Goal: Task Accomplishment & Management: Manage account settings

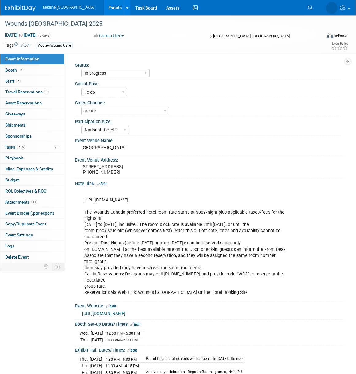
select select "In progress"
select select "To do"
select select "Acute"
select select "National - Level 1"
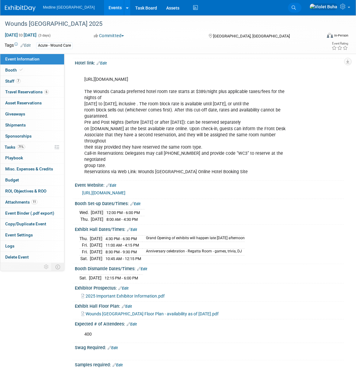
scroll to position [121, 0]
click at [296, 6] on icon at bounding box center [294, 8] width 4 height 4
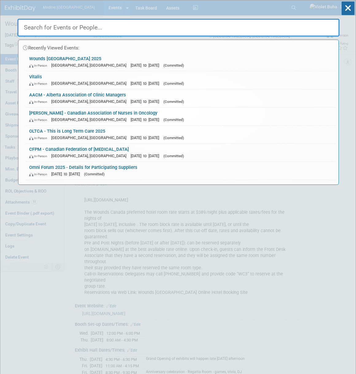
click at [149, 24] on input "text" at bounding box center [178, 28] width 322 height 18
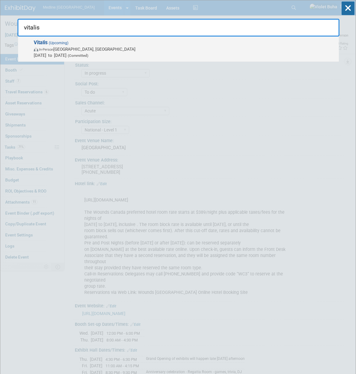
type input "vitalis"
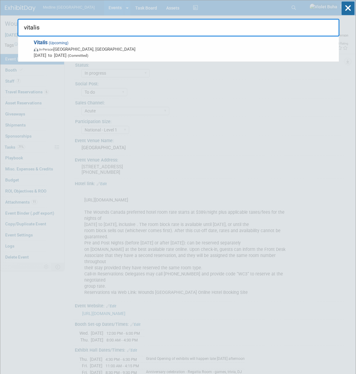
click at [122, 52] on span "Oct 22, 2025 to Oct 22, 2025 (Committed)" at bounding box center [185, 55] width 302 height 6
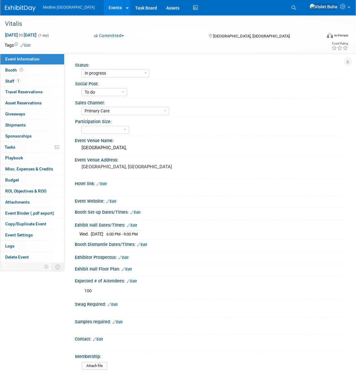
select select "In progress"
select select "To do"
select select "Primary Care"
click at [24, 72] on link "Booth" at bounding box center [32, 70] width 64 height 11
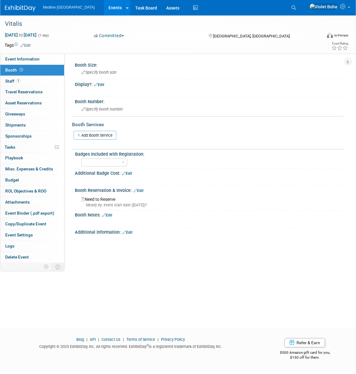
click at [138, 190] on link "Edit" at bounding box center [138, 190] width 10 height 4
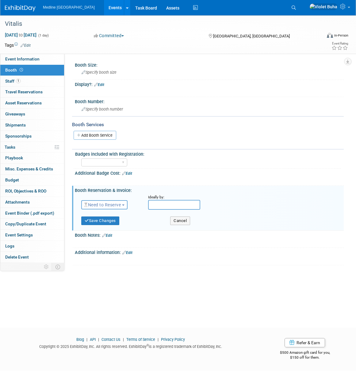
click at [107, 206] on span "Need to Reserve" at bounding box center [102, 204] width 37 height 5
click at [109, 222] on link "Reserved" at bounding box center [115, 223] width 66 height 9
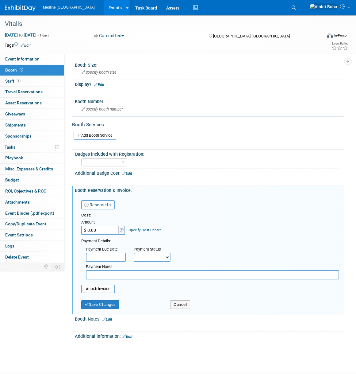
click at [100, 229] on input "$ 0.00" at bounding box center [100, 230] width 38 height 9
type input "$ 2,500.00"
click at [98, 288] on input "file" at bounding box center [77, 288] width 73 height 7
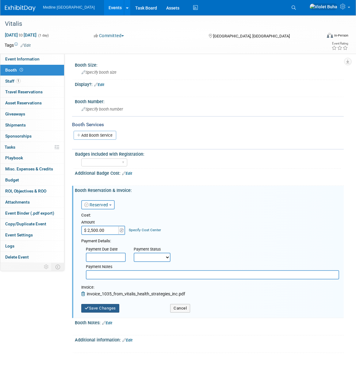
click at [107, 309] on button "Save Changes" at bounding box center [100, 308] width 38 height 9
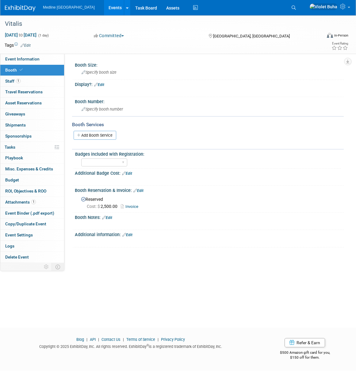
click at [24, 8] on img at bounding box center [20, 8] width 31 height 6
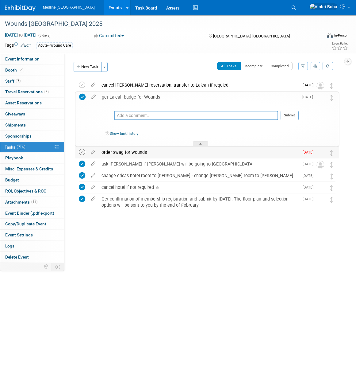
click at [83, 152] on icon at bounding box center [82, 152] width 6 height 6
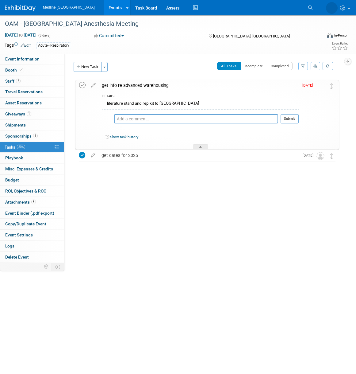
click at [83, 86] on icon at bounding box center [82, 85] width 6 height 6
click at [8, 6] on img at bounding box center [20, 8] width 31 height 6
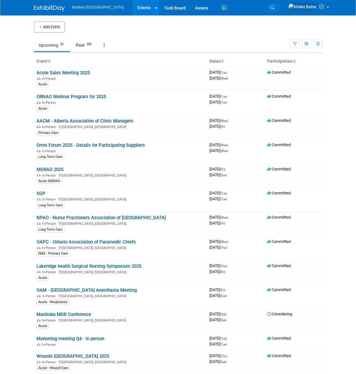
click at [275, 7] on icon at bounding box center [273, 8] width 4 height 4
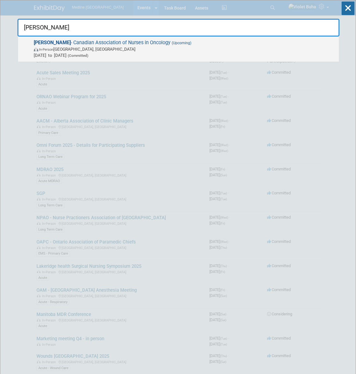
type input "cano"
click at [87, 46] on span "In-Person Banff, Canada" at bounding box center [185, 49] width 302 height 6
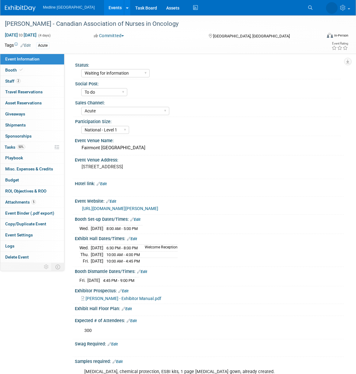
select select "Waiting for information"
select select "To do"
select select "Acute"
select select "National - Level 1"
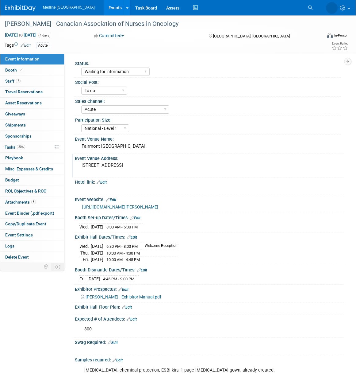
scroll to position [1, 0]
click at [24, 114] on span "Giveaways 0" at bounding box center [15, 113] width 20 height 5
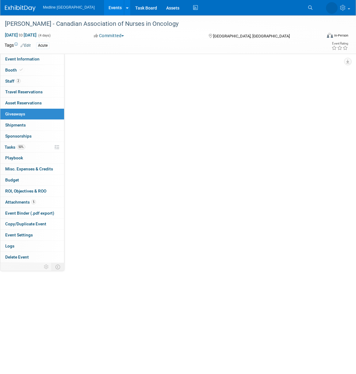
scroll to position [0, 0]
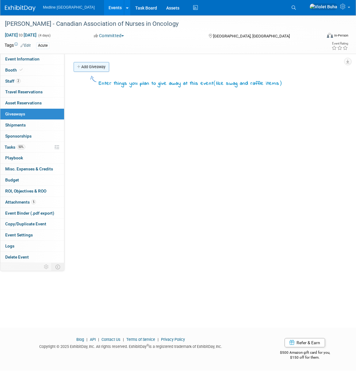
click at [102, 64] on link "Add Giveaway" at bounding box center [92, 67] width 36 height 10
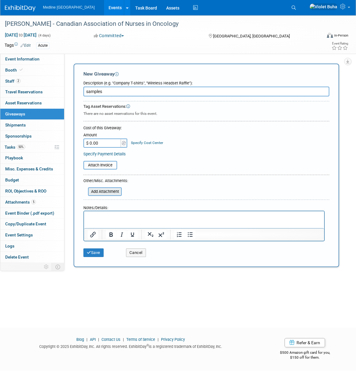
type input "samples"
click at [108, 190] on input "file" at bounding box center [84, 191] width 73 height 7
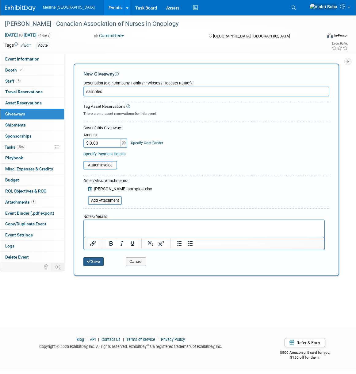
click at [98, 260] on button "Save" at bounding box center [93, 261] width 20 height 9
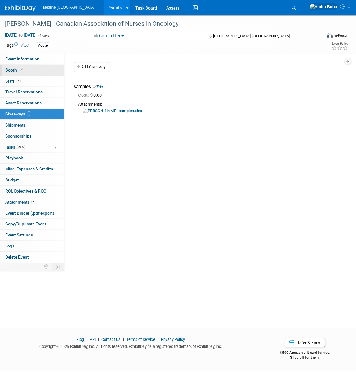
click at [27, 68] on link "Booth" at bounding box center [32, 70] width 64 height 11
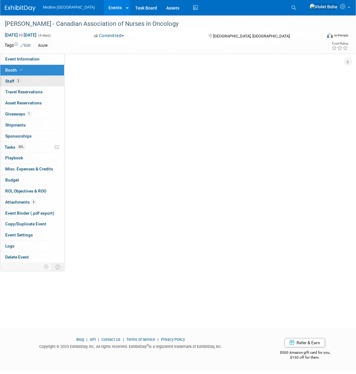
select select "2"
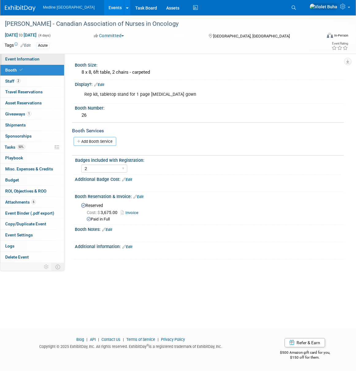
click at [34, 58] on span "Event Information" at bounding box center [22, 58] width 34 height 5
select select "Waiting for information"
select select "To do"
select select "Acute"
select select "National - Level 1"
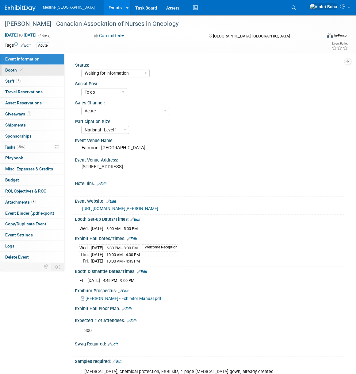
click at [18, 70] on span at bounding box center [21, 70] width 6 height 5
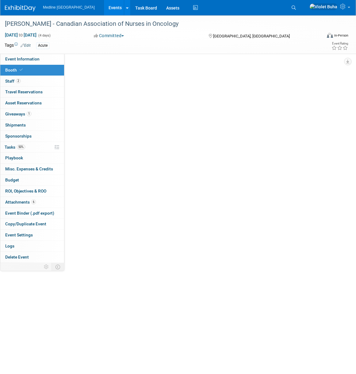
select select "2"
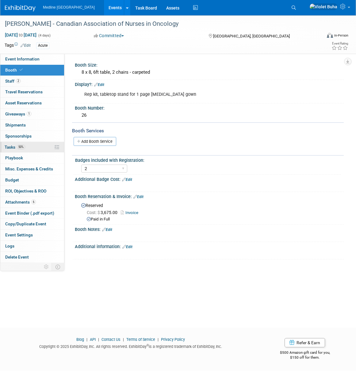
click at [11, 148] on span "Tasks 50%" at bounding box center [15, 147] width 21 height 5
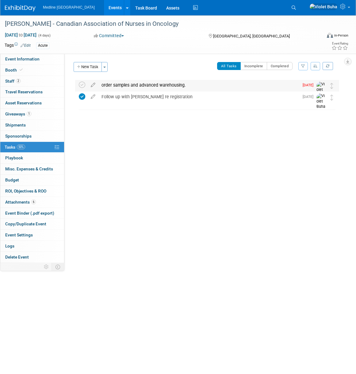
click at [122, 84] on div "order samples and advanced warehousing." at bounding box center [198, 85] width 201 height 10
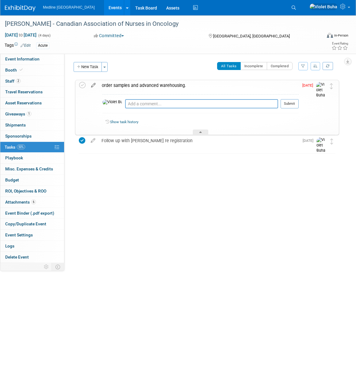
click at [93, 85] on icon at bounding box center [93, 84] width 11 height 8
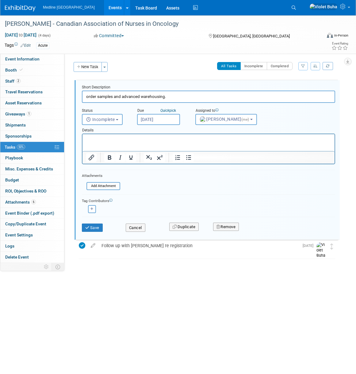
click at [159, 122] on input "Sep 12, 2025" at bounding box center [158, 119] width 43 height 11
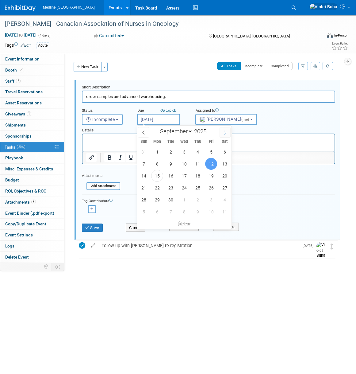
click at [227, 130] on span at bounding box center [225, 132] width 11 height 10
select select "9"
click at [199, 163] on span "9" at bounding box center [198, 164] width 12 height 12
type input "Oct 9, 2025"
click at [122, 142] on html at bounding box center [209, 138] width 252 height 8
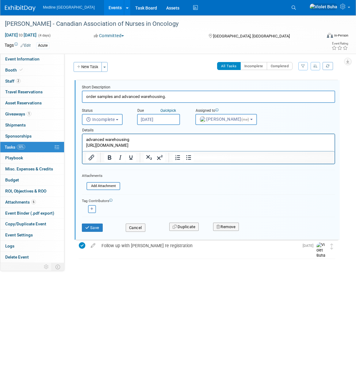
click at [287, 182] on form "Short Description order samples and advanced warehousing. Status <i class="far …" at bounding box center [208, 161] width 263 height 153
click at [97, 228] on button "Save" at bounding box center [92, 227] width 21 height 9
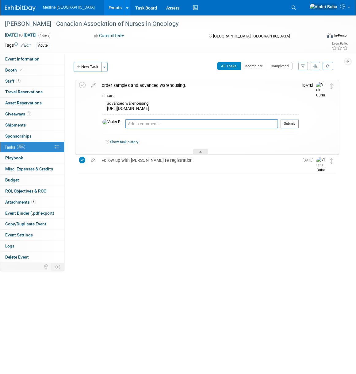
click at [33, 69] on link "Booth" at bounding box center [32, 70] width 64 height 11
select select "2"
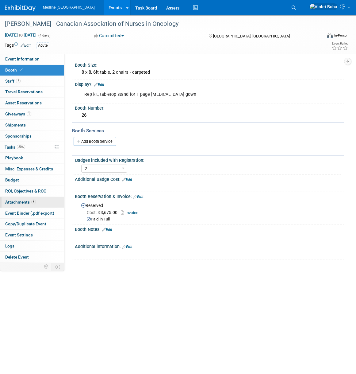
click at [17, 200] on span "Attachments 6" at bounding box center [20, 201] width 31 height 5
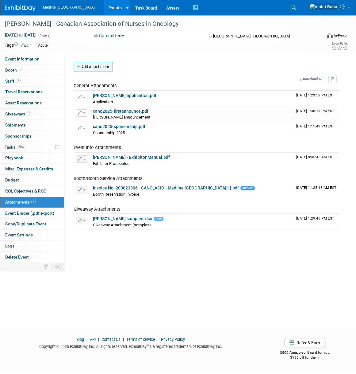
click at [99, 68] on button "Add Attachment" at bounding box center [93, 67] width 39 height 10
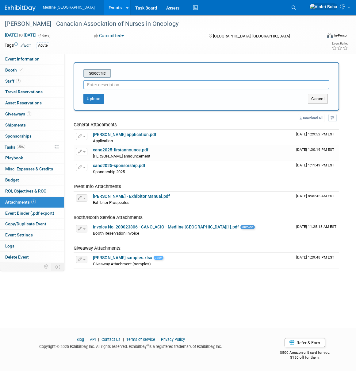
click at [102, 73] on input "file" at bounding box center [73, 73] width 73 height 7
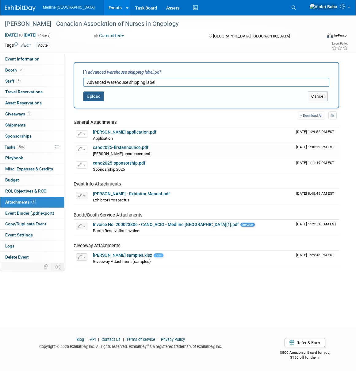
type input "Advanced warehouse shipping label"
click at [100, 97] on button "Upload" at bounding box center [93, 96] width 21 height 10
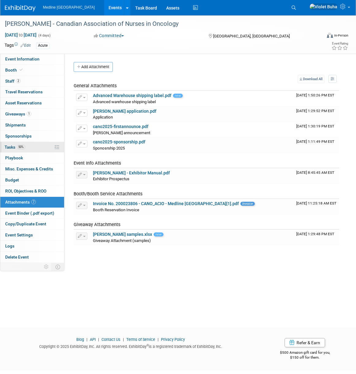
click at [13, 147] on span "Tasks 50%" at bounding box center [15, 147] width 21 height 5
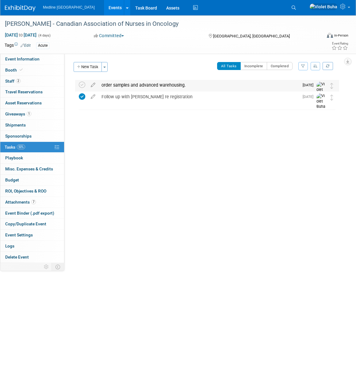
click at [129, 86] on div "order samples and advanced warehousing." at bounding box center [198, 85] width 201 height 10
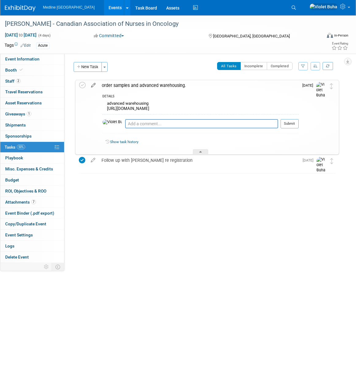
click at [95, 85] on icon at bounding box center [93, 84] width 11 height 8
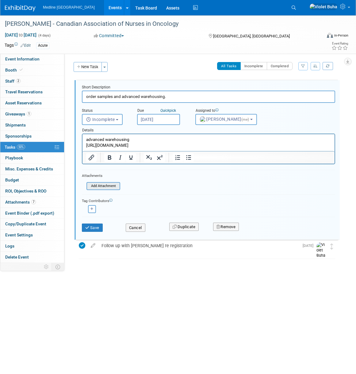
click at [109, 187] on input "file" at bounding box center [88, 186] width 63 height 7
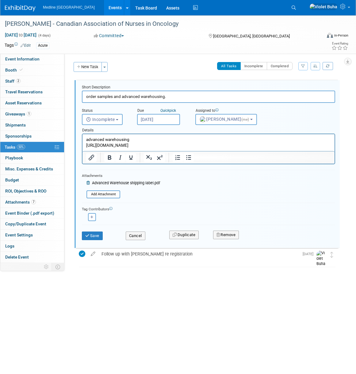
click at [187, 96] on input "order samples and advanced warehousing." at bounding box center [208, 97] width 253 height 12
type input "o"
type input "Place order for samples. Provide CS with shipping labels"
click at [99, 236] on button "Save" at bounding box center [92, 235] width 21 height 9
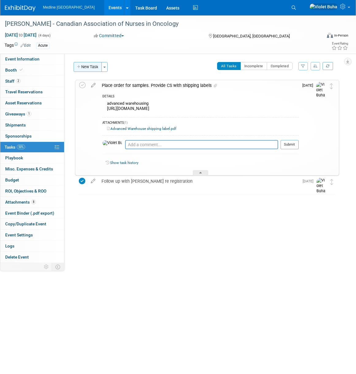
click at [92, 67] on button "New Task" at bounding box center [88, 67] width 28 height 10
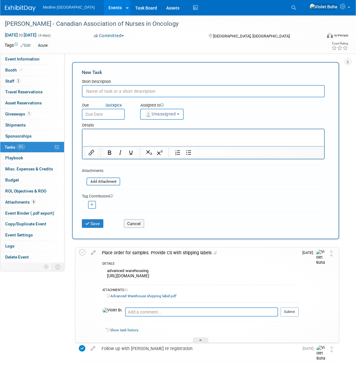
click at [117, 91] on input "text" at bounding box center [203, 91] width 243 height 12
type input "send rep kit to advancd warehousing"
click at [110, 178] on div "Add Attachment" at bounding box center [104, 181] width 34 height 8
click at [110, 181] on input "file" at bounding box center [83, 181] width 73 height 7
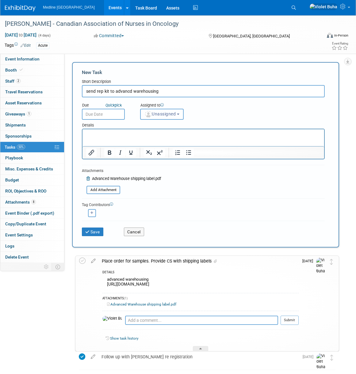
click at [167, 110] on button "Unassigned" at bounding box center [162, 114] width 44 height 11
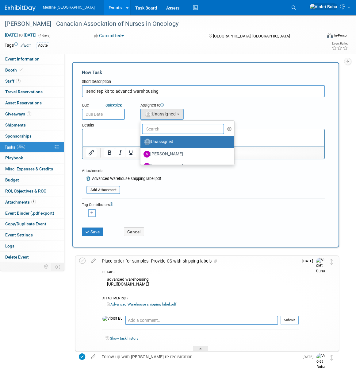
click at [169, 126] on input "text" at bounding box center [183, 129] width 82 height 10
type input "Violet"
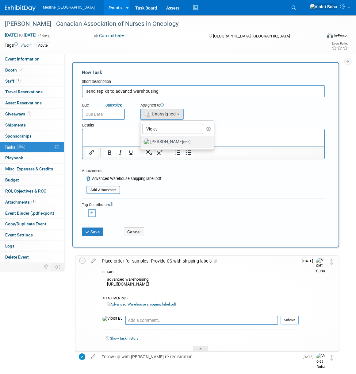
click at [162, 141] on label "Violet Buha (me)" at bounding box center [176, 142] width 64 height 10
click at [141, 141] on input "Violet Buha (me)" at bounding box center [139, 141] width 4 height 4
select select "83b9ebe3-1f55-4182-aebd-dfdf9a1e5ee7"
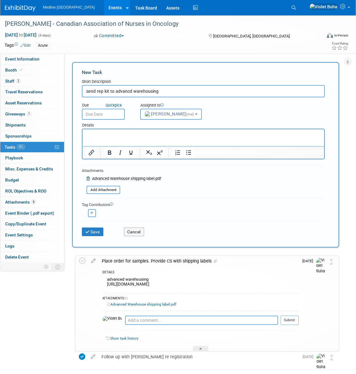
click at [118, 115] on input "text" at bounding box center [103, 114] width 43 height 11
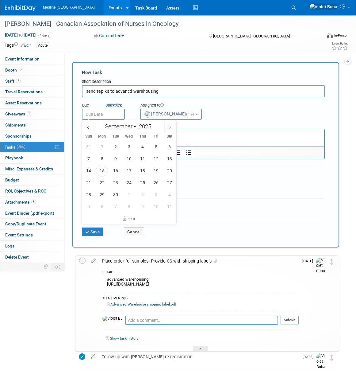
click at [170, 128] on icon at bounding box center [170, 127] width 2 height 4
select select "9"
click at [144, 157] on span "9" at bounding box center [143, 159] width 12 height 12
type input "Oct 9, 2025"
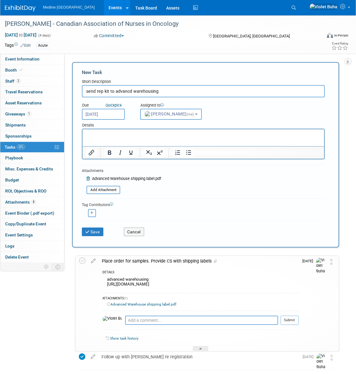
click at [186, 90] on input "send rep kit to advancd warehousing" at bounding box center [203, 91] width 243 height 12
type input "send rep kit to advancd warehousing for delivery [DATE]"
click at [93, 234] on button "Save" at bounding box center [92, 231] width 21 height 9
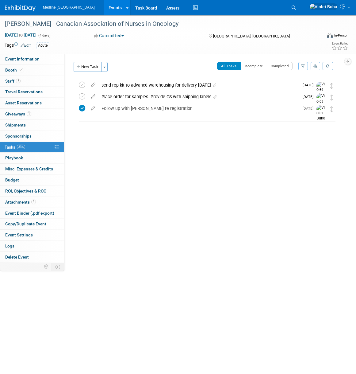
click at [26, 9] on img at bounding box center [20, 8] width 31 height 6
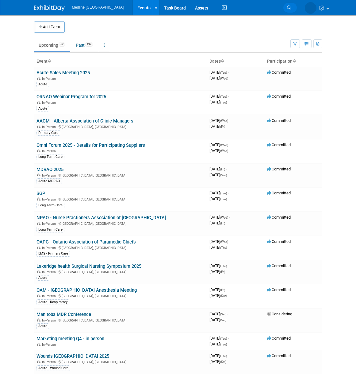
click at [289, 6] on icon at bounding box center [289, 8] width 4 height 4
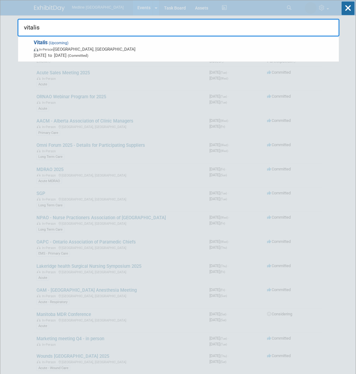
scroll to position [45, 0]
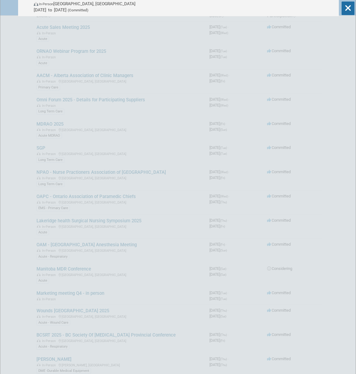
type input "vitalis"
click at [133, 8] on span "[DATE] to [DATE] (Committed)" at bounding box center [185, 10] width 302 height 6
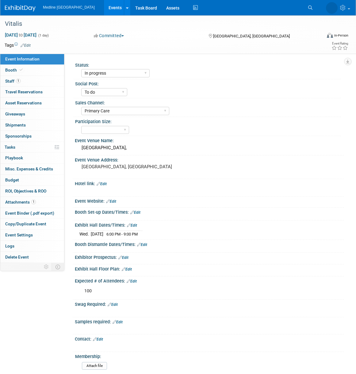
select select "In progress"
select select "To do"
select select "Primary Care"
click at [177, 144] on div "Carriage House Hotel & Conference Centre," at bounding box center [209, 148] width 260 height 10
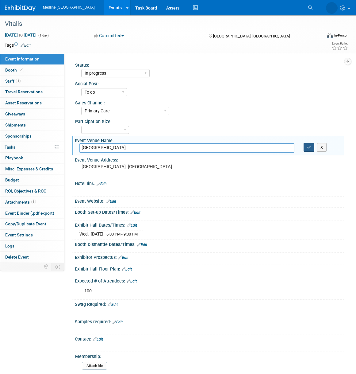
type input "Carriage House Hotel & Conference Centre"
click at [311, 149] on icon "button" at bounding box center [309, 147] width 4 height 4
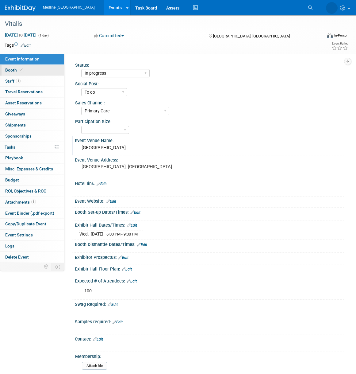
click at [29, 72] on link "Booth" at bounding box center [32, 70] width 64 height 11
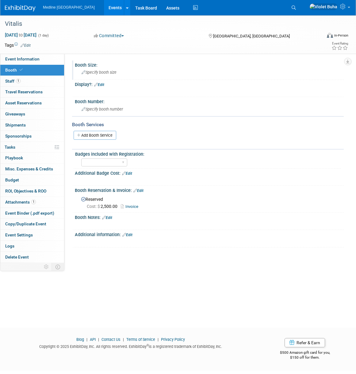
click at [108, 71] on span "Specify booth size" at bounding box center [99, 72] width 35 height 5
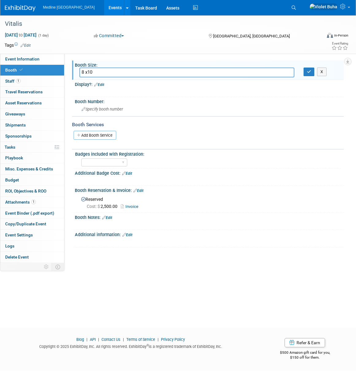
type input "8 x10"
click at [103, 85] on link "Edit" at bounding box center [99, 85] width 10 height 4
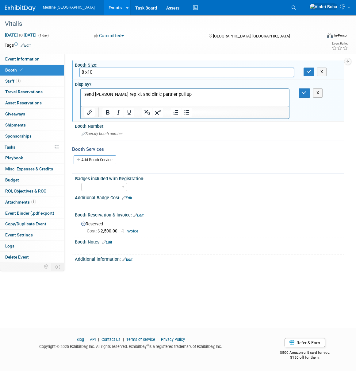
drag, startPoint x: 105, startPoint y: 93, endPoint x: 109, endPoint y: 95, distance: 4.8
click at [105, 93] on p "send Annir rep kit and clinic partner pull up" at bounding box center [184, 94] width 201 height 6
drag, startPoint x: 307, startPoint y: 94, endPoint x: 312, endPoint y: 74, distance: 20.4
click at [308, 93] on button "button" at bounding box center [304, 92] width 11 height 9
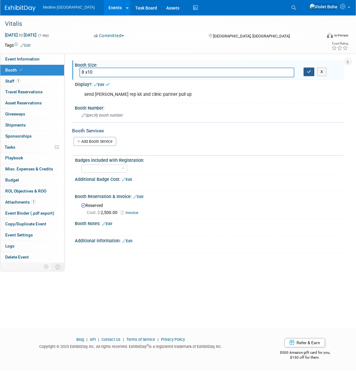
click at [312, 71] on button "button" at bounding box center [309, 72] width 11 height 9
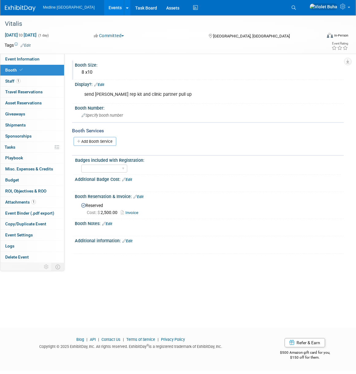
click at [110, 224] on link "Edit" at bounding box center [107, 224] width 10 height 4
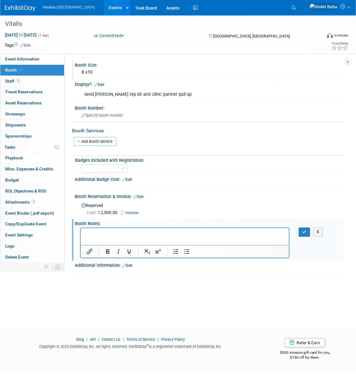
click at [110, 233] on p "Rich Text Area. Press ALT-0 for help." at bounding box center [184, 233] width 201 height 6
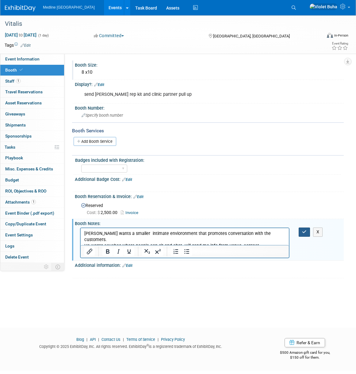
click at [307, 234] on button "button" at bounding box center [304, 231] width 11 height 9
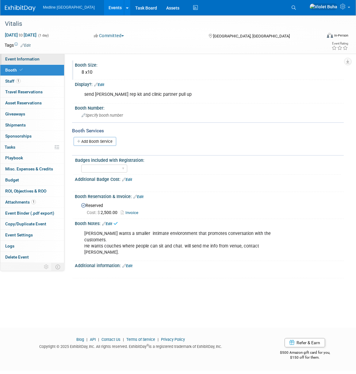
click at [32, 63] on link "Event Information" at bounding box center [32, 59] width 64 height 11
select select "In progress"
select select "To do"
select select "Primary Care"
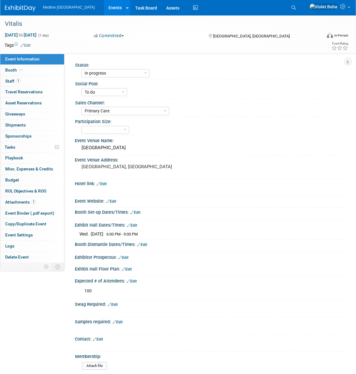
click at [137, 281] on link "Edit" at bounding box center [132, 281] width 10 height 4
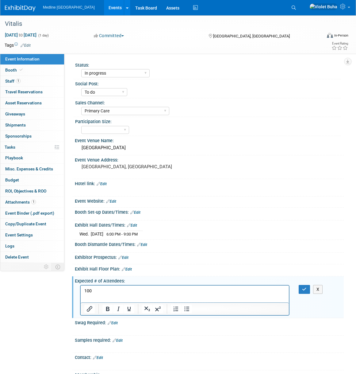
click at [121, 293] on p "100" at bounding box center [184, 291] width 201 height 6
click at [303, 288] on icon "button" at bounding box center [304, 289] width 5 height 4
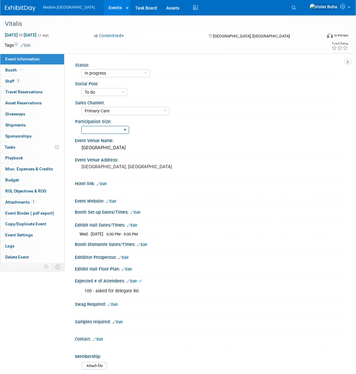
click at [123, 129] on select "National - Level 1 Provincial - Level 2 Regional - Level 3" at bounding box center [105, 130] width 48 height 8
select select "Regional - Level 3"
click at [81, 126] on select "National - Level 1 Provincial - Level 2 Regional - Level 3" at bounding box center [105, 130] width 48 height 8
click at [117, 305] on link "Edit" at bounding box center [113, 304] width 10 height 4
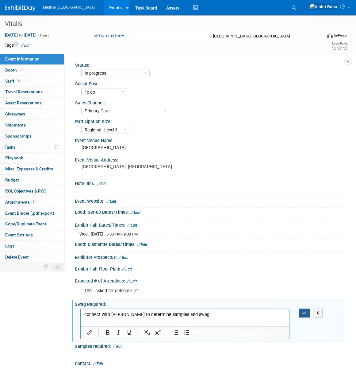
click at [302, 314] on icon "button" at bounding box center [304, 313] width 5 height 4
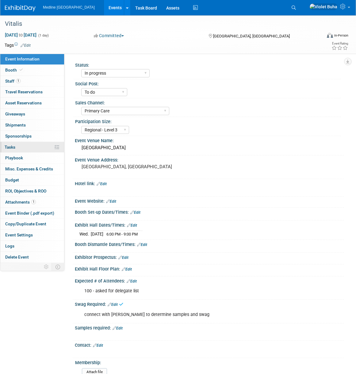
click at [32, 147] on link "0% Tasks 0%" at bounding box center [32, 147] width 64 height 11
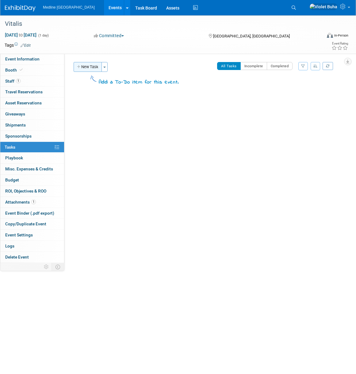
click at [92, 70] on button "New Task" at bounding box center [88, 67] width 28 height 10
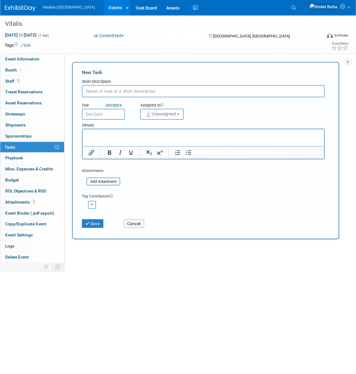
click at [101, 93] on input "text" at bounding box center [203, 91] width 243 height 12
type input "connect with Annie to determine samples and swag"
click at [181, 115] on button "Unassigned" at bounding box center [162, 114] width 44 height 11
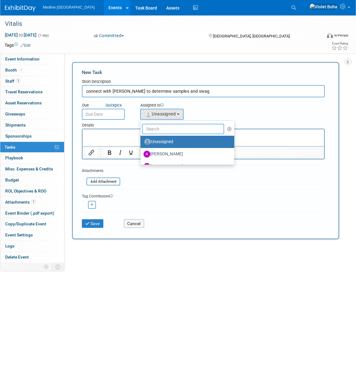
click at [164, 127] on input "text" at bounding box center [183, 129] width 82 height 10
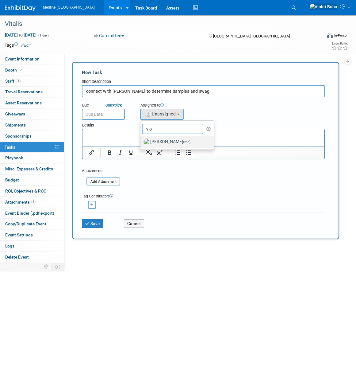
type input "vio"
click at [154, 141] on label "Violet Buha (me)" at bounding box center [176, 142] width 64 height 10
click at [141, 141] on input "Violet Buha (me)" at bounding box center [139, 141] width 4 height 4
select select "83b9ebe3-1f55-4182-aebd-dfdf9a1e5ee7"
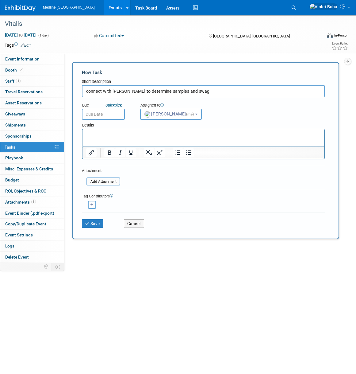
click at [113, 114] on input "text" at bounding box center [103, 114] width 43 height 11
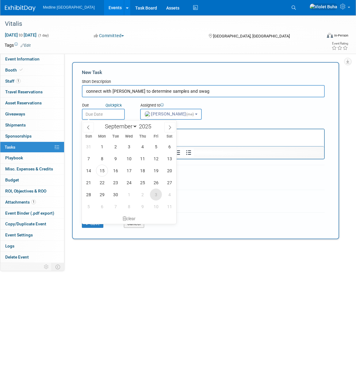
click at [158, 195] on span "3" at bounding box center [156, 194] width 12 height 12
type input "Oct 3, 2025"
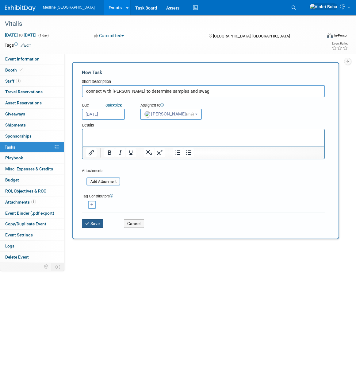
click at [99, 224] on button "Save" at bounding box center [92, 223] width 21 height 9
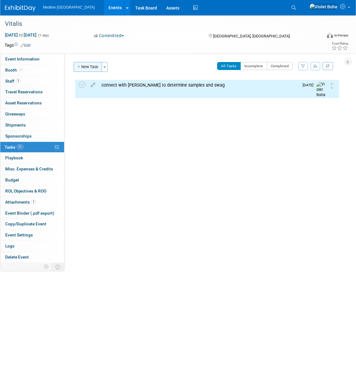
click at [95, 68] on button "New Task" at bounding box center [88, 67] width 28 height 10
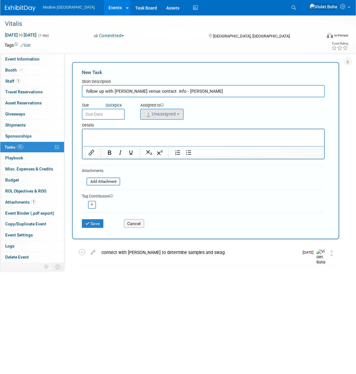
type input "follow up with Dave fro venue contact info - Roxanne"
click at [156, 116] on button "Unassigned" at bounding box center [162, 114] width 44 height 11
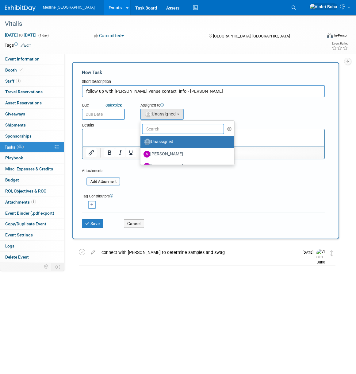
click at [168, 129] on input "text" at bounding box center [183, 129] width 82 height 10
type input "Violet"
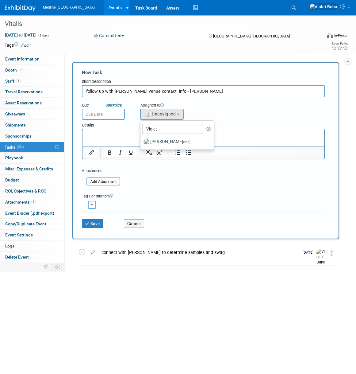
click at [102, 114] on input "text" at bounding box center [103, 114] width 43 height 11
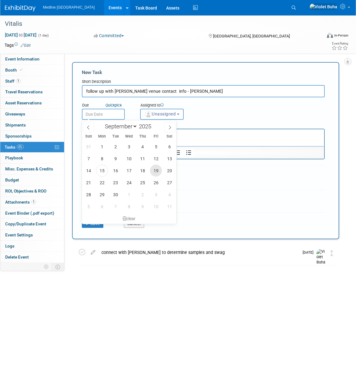
click at [156, 170] on span "19" at bounding box center [156, 170] width 12 height 12
type input "Sep 19, 2025"
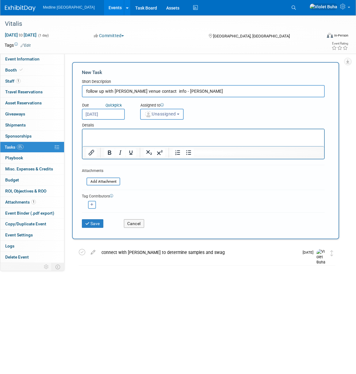
click at [174, 114] on span "Unassigned" at bounding box center [160, 113] width 31 height 5
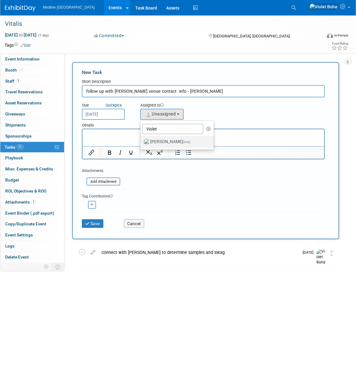
click at [166, 141] on label "Violet Buha (me)" at bounding box center [176, 142] width 64 height 10
click at [141, 141] on input "Violet Buha (me)" at bounding box center [139, 141] width 4 height 4
select select "83b9ebe3-1f55-4182-aebd-dfdf9a1e5ee7"
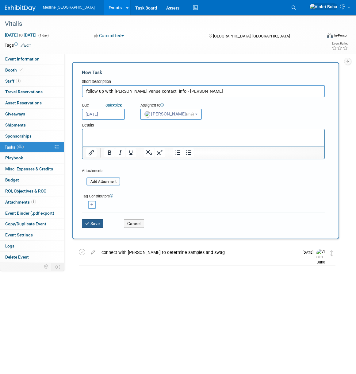
click at [93, 224] on button "Save" at bounding box center [92, 223] width 21 height 9
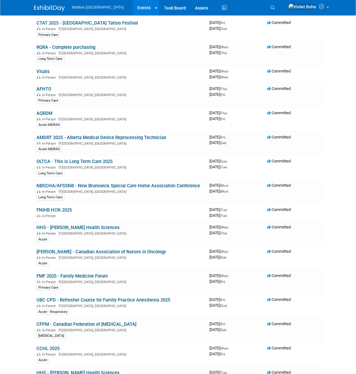
scroll to position [527, 0]
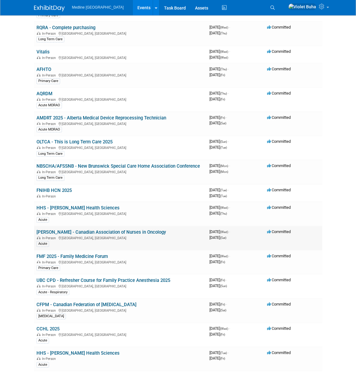
click at [102, 234] on link "[PERSON_NAME] - Canadian Association of Nurses in Oncology" at bounding box center [101, 232] width 129 height 6
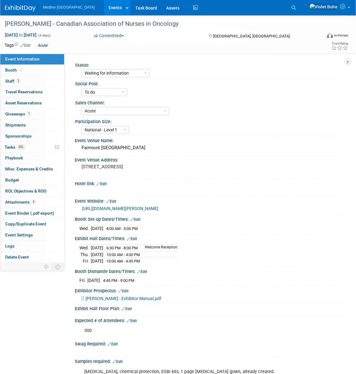
select select "Waiting for information"
select select "To do"
select select "Acute"
select select "National - Level 1"
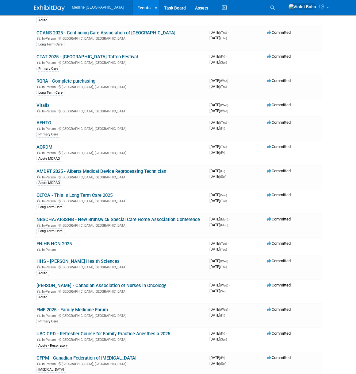
scroll to position [475, 0]
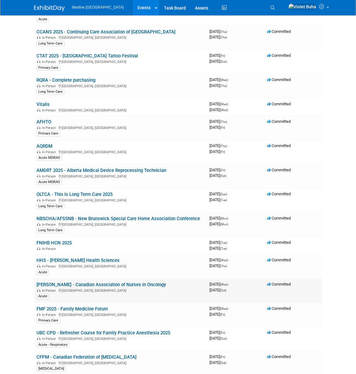
click at [111, 285] on link "[PERSON_NAME] - Canadian Association of Nurses in Oncology" at bounding box center [101, 285] width 129 height 6
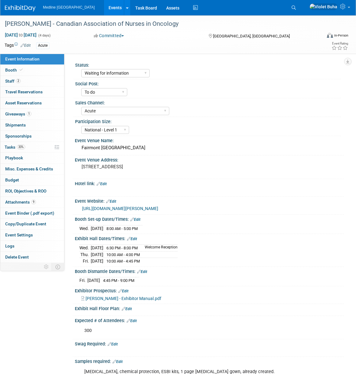
select select "Waiting for information"
select select "To do"
select select "Acute"
select select "National - Level 1"
click at [14, 146] on span "Tasks 33%" at bounding box center [15, 147] width 21 height 5
